Goal: Navigation & Orientation: Find specific page/section

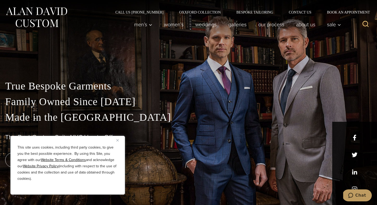
click at [118, 140] on img "Close" at bounding box center [117, 140] width 2 height 2
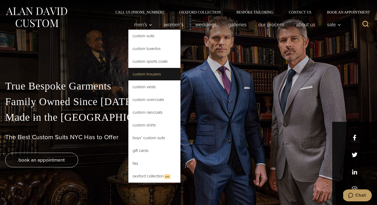
click at [144, 78] on link "Custom Trousers" at bounding box center [154, 74] width 52 height 12
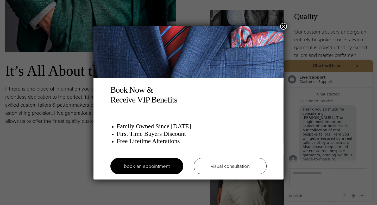
click at [284, 26] on button "×" at bounding box center [283, 26] width 7 height 7
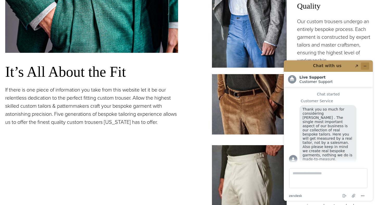
click at [364, 66] on icon "Minimize widget" at bounding box center [365, 66] width 2 height 0
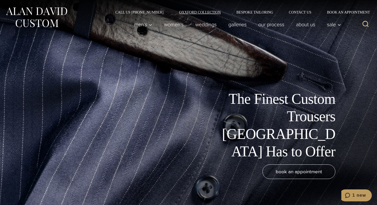
click at [199, 13] on link "Oxxford Collection" at bounding box center [199, 12] width 57 height 4
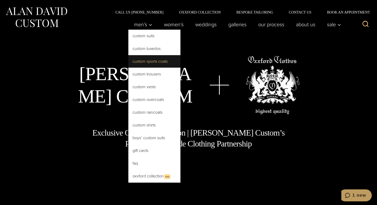
click at [152, 63] on link "Custom Sports Coats" at bounding box center [154, 61] width 52 height 12
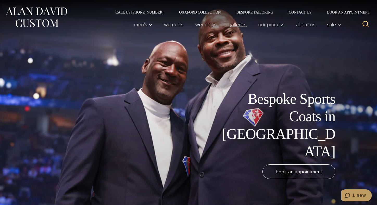
click at [237, 25] on link "Galleries" at bounding box center [237, 24] width 30 height 10
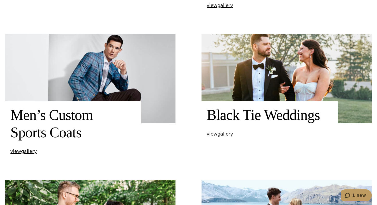
scroll to position [346, 0]
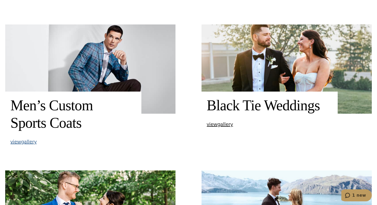
click at [23, 141] on span "view Men’s Custom Sports Coats gallery" at bounding box center [23, 142] width 26 height 8
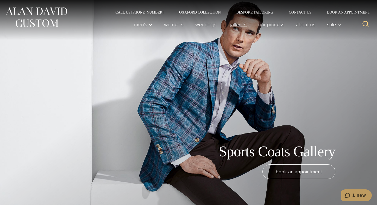
click at [234, 26] on link "Galleries" at bounding box center [237, 24] width 30 height 10
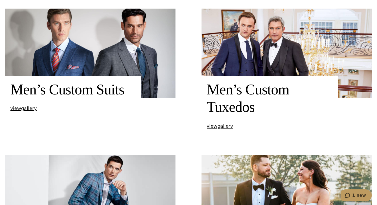
scroll to position [214, 0]
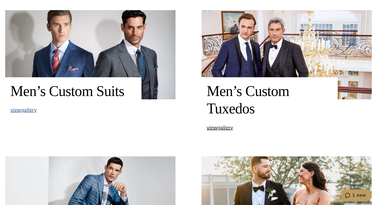
click at [30, 111] on span "view Men’s Custom Suits gallery" at bounding box center [23, 110] width 26 height 8
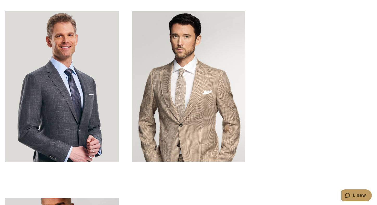
scroll to position [1594, 0]
